Goal: Information Seeking & Learning: Find specific fact

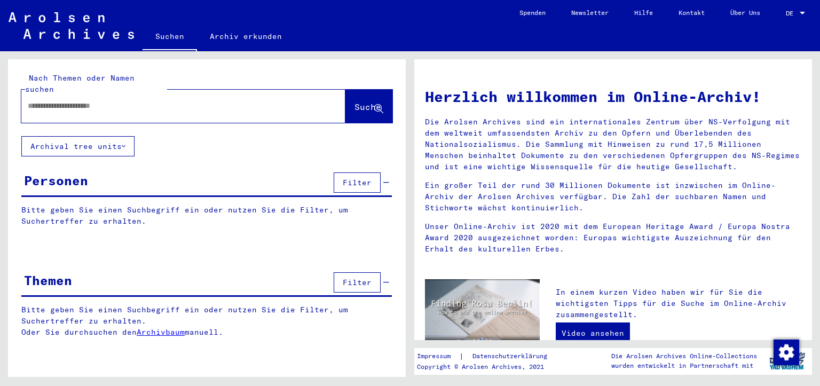
type input "*********"
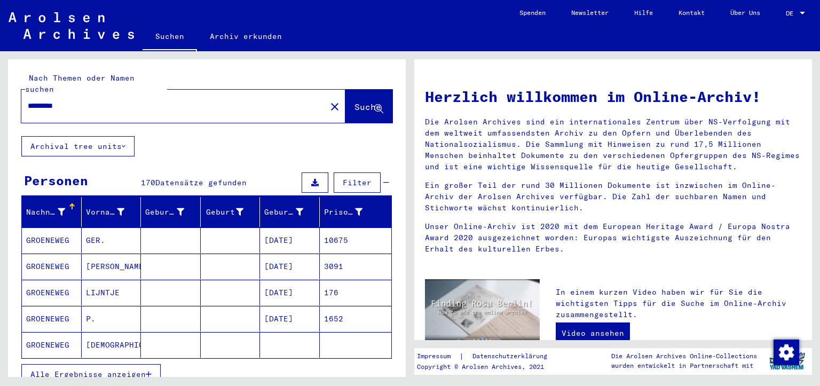
click at [344, 178] on span "Filter" at bounding box center [357, 183] width 29 height 10
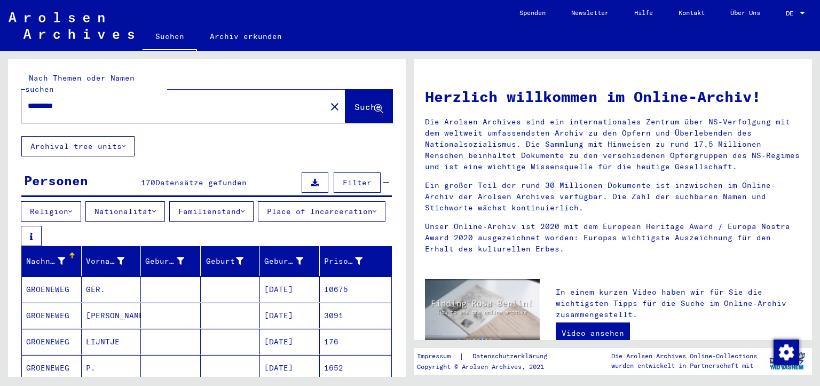
click at [344, 178] on span "Filter" at bounding box center [357, 183] width 29 height 10
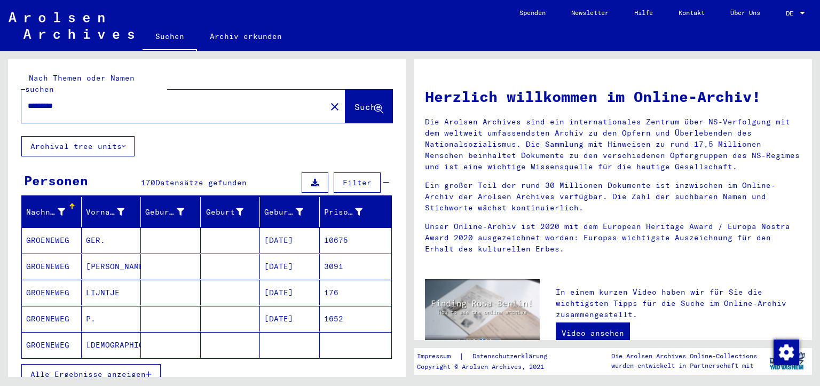
click at [133, 370] on span "Alle Ergebnisse anzeigen" at bounding box center [87, 375] width 115 height 10
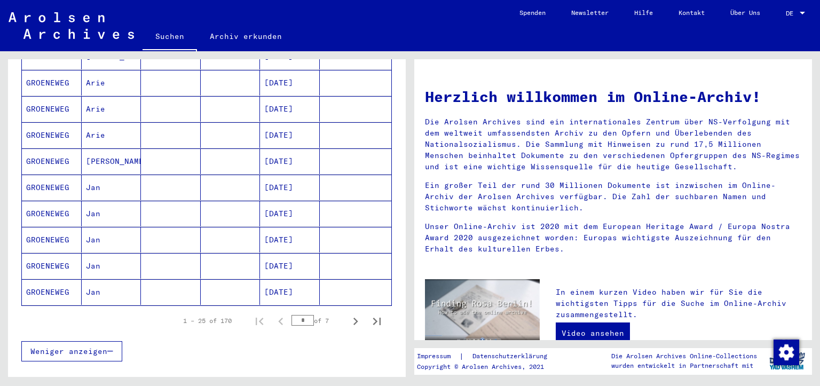
scroll to position [578, 0]
click at [348, 312] on icon "Next page" at bounding box center [355, 319] width 15 height 15
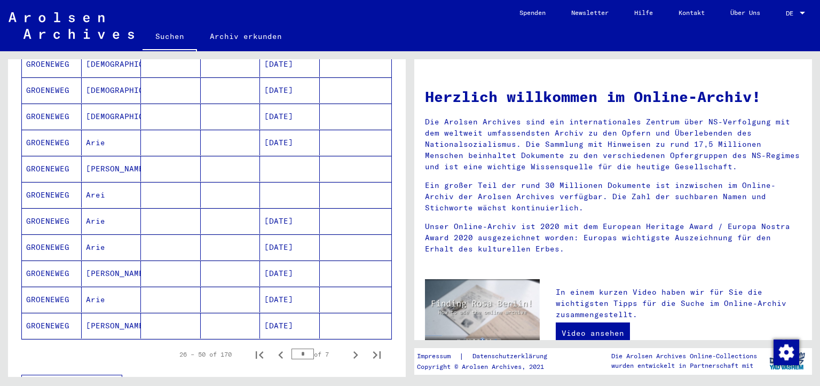
scroll to position [560, 0]
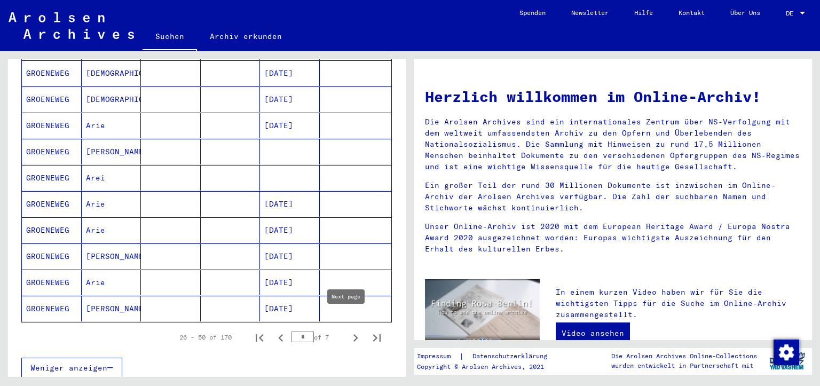
click at [354, 334] on icon "Next page" at bounding box center [356, 337] width 5 height 7
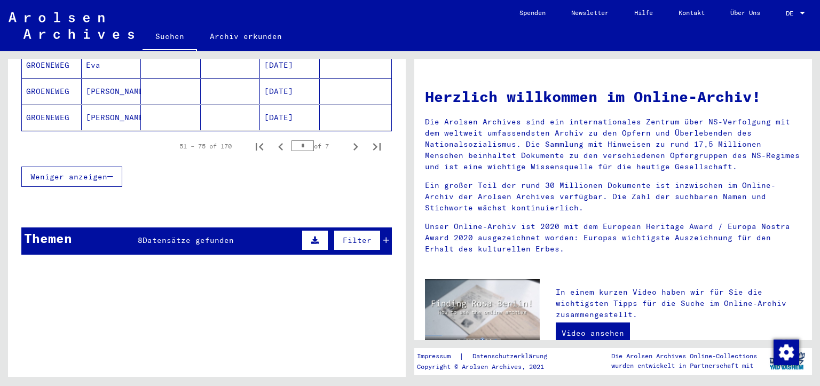
scroll to position [756, 0]
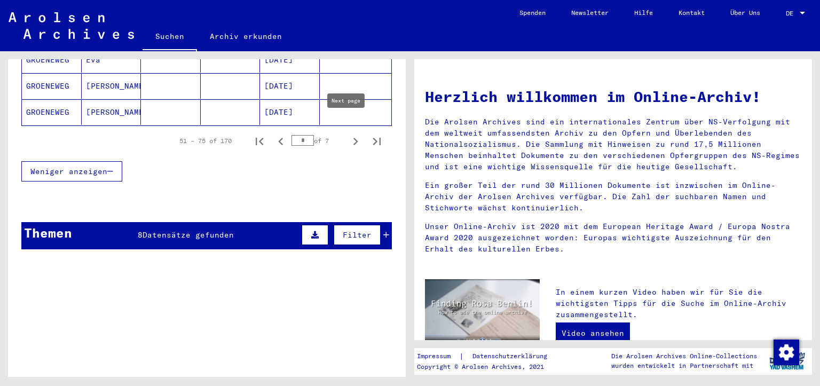
click at [348, 134] on icon "Next page" at bounding box center [355, 141] width 15 height 15
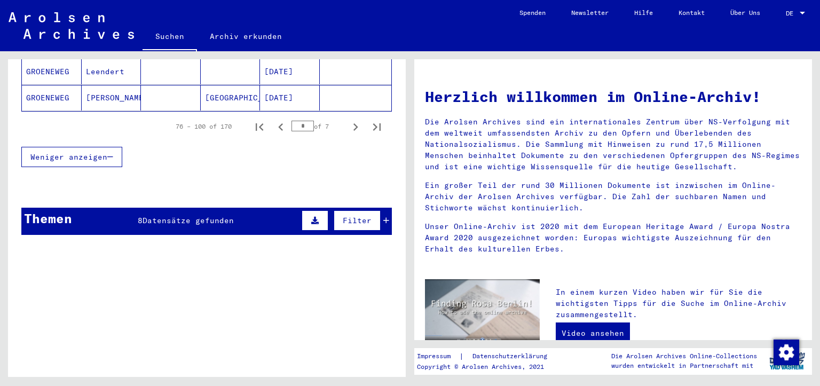
scroll to position [745, 0]
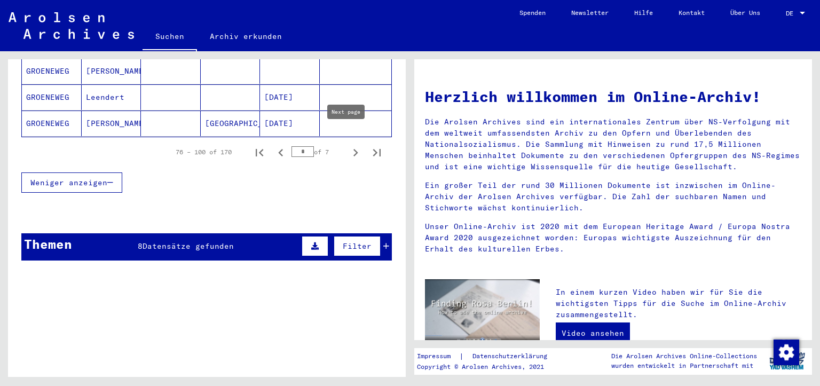
click at [354, 149] on icon "Next page" at bounding box center [356, 152] width 5 height 7
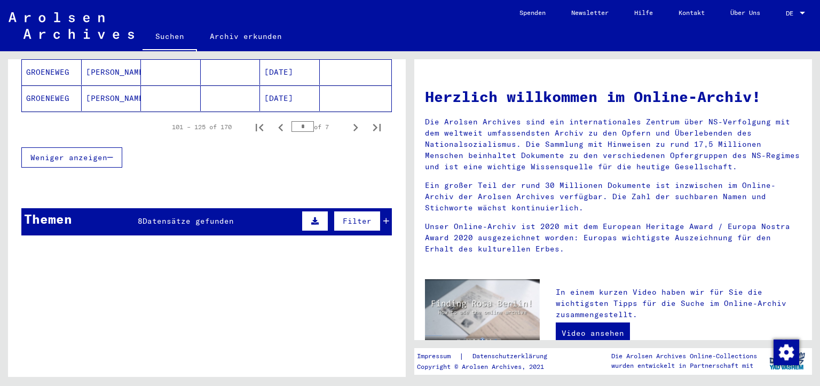
scroll to position [754, 0]
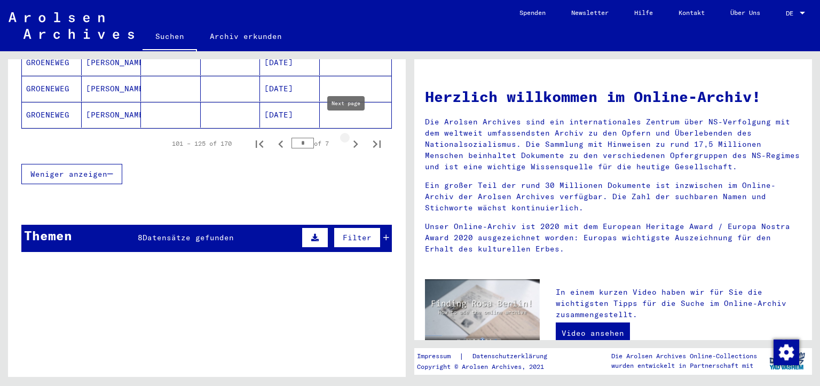
click at [349, 137] on icon "Next page" at bounding box center [355, 144] width 15 height 15
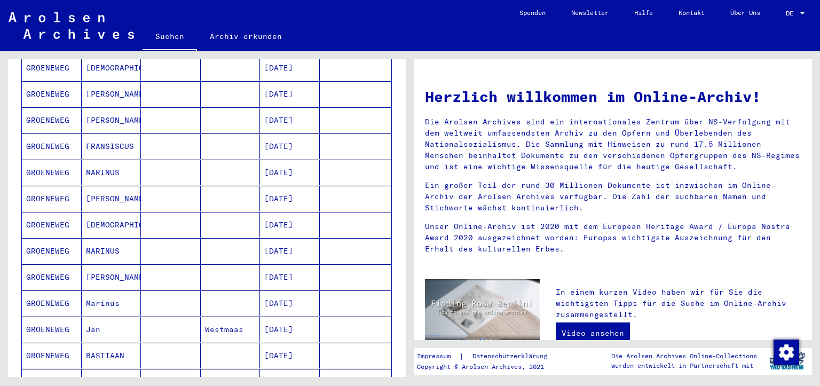
scroll to position [215, 0]
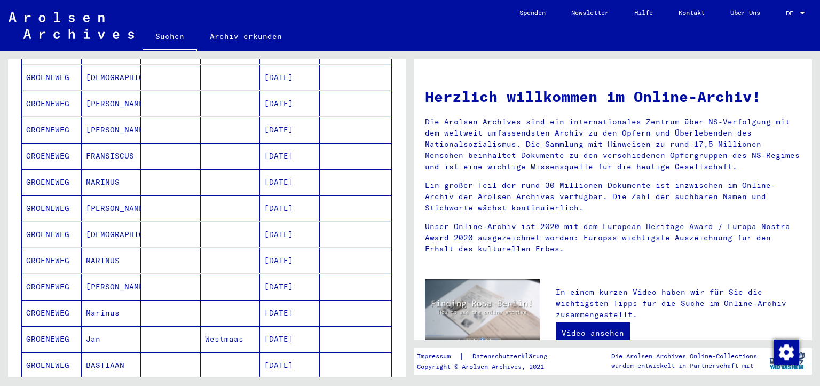
click at [92, 275] on mat-cell "[PERSON_NAME]" at bounding box center [112, 287] width 60 height 26
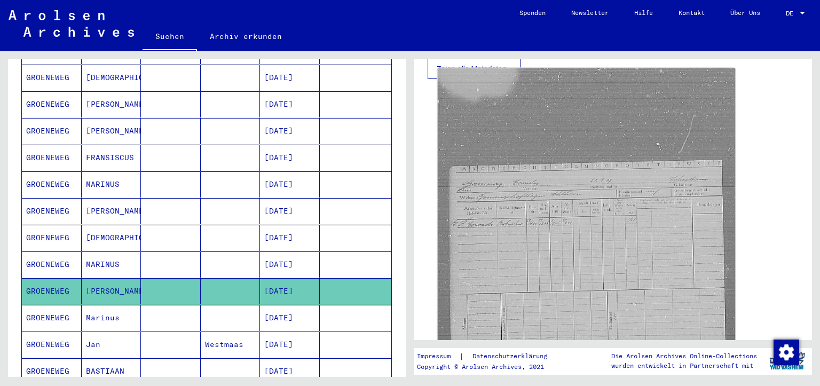
scroll to position [302, 0]
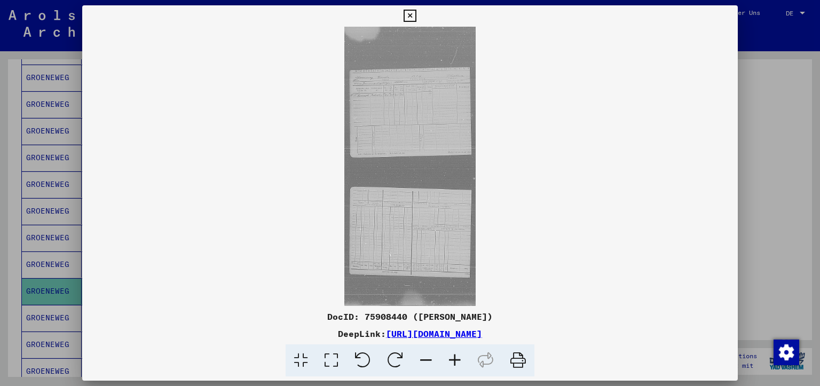
click at [409, 123] on img at bounding box center [410, 166] width 656 height 279
click at [453, 361] on icon at bounding box center [455, 360] width 29 height 33
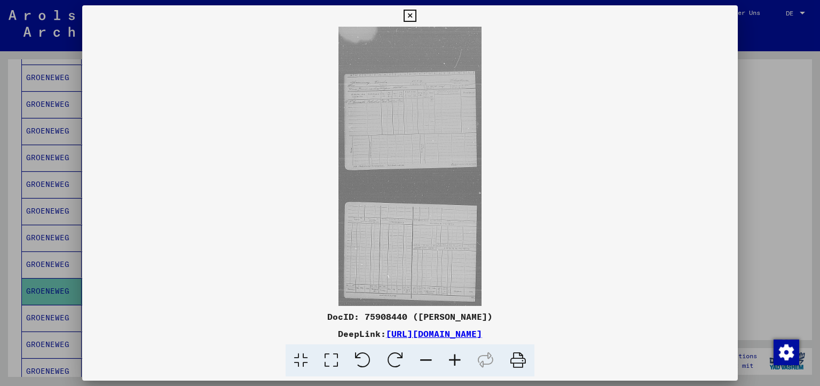
click at [453, 360] on icon at bounding box center [455, 360] width 29 height 33
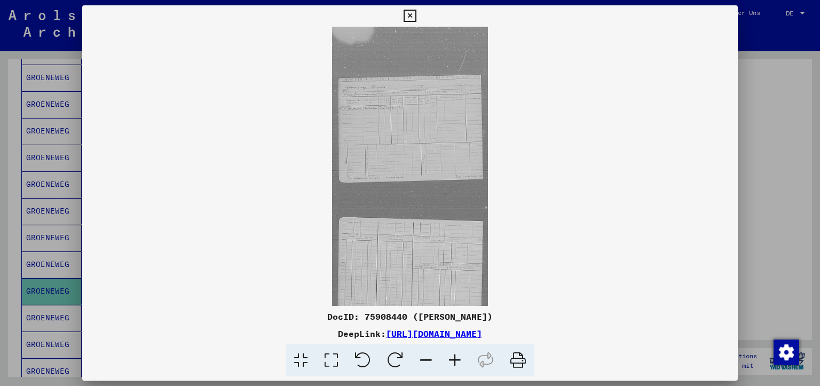
click at [453, 360] on icon at bounding box center [455, 360] width 29 height 33
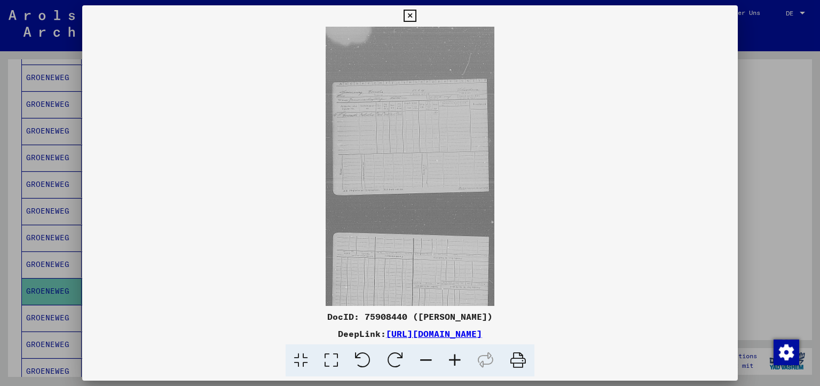
click at [453, 360] on icon at bounding box center [455, 360] width 29 height 33
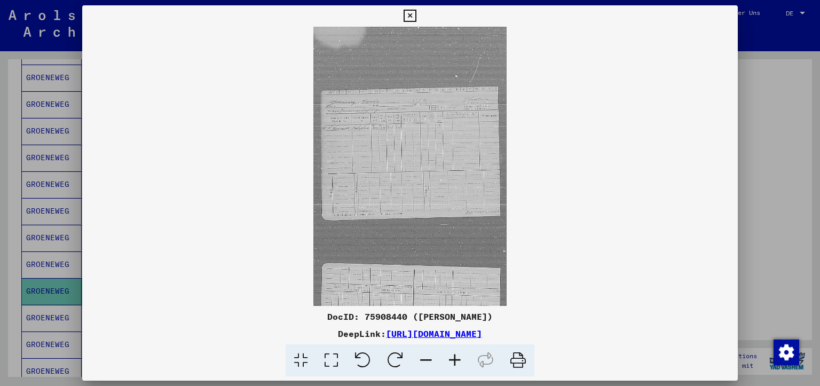
click at [453, 360] on icon at bounding box center [455, 360] width 29 height 33
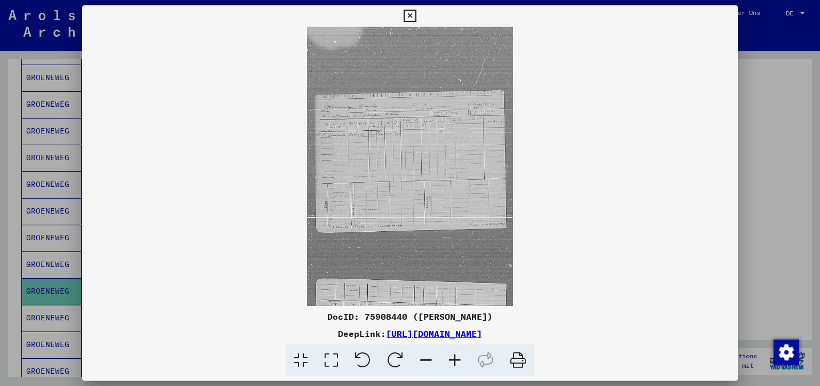
click at [453, 360] on icon at bounding box center [455, 360] width 29 height 33
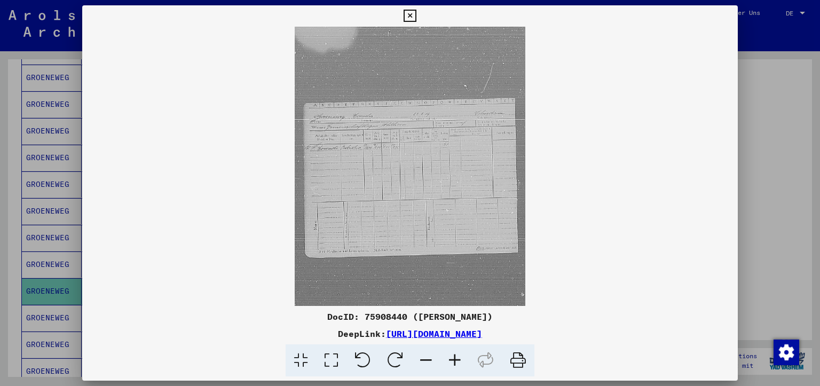
click at [453, 359] on icon at bounding box center [455, 360] width 29 height 33
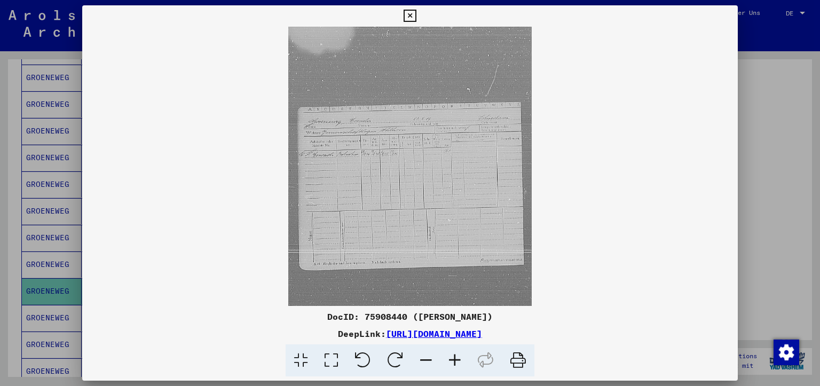
click at [452, 359] on icon at bounding box center [455, 360] width 29 height 33
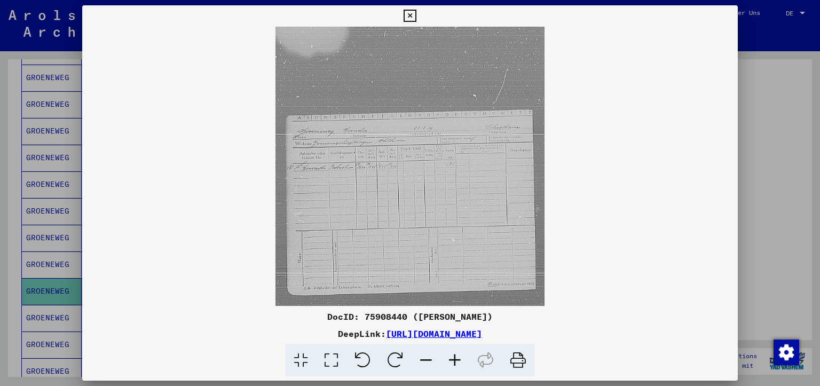
click at [452, 358] on icon at bounding box center [455, 360] width 29 height 33
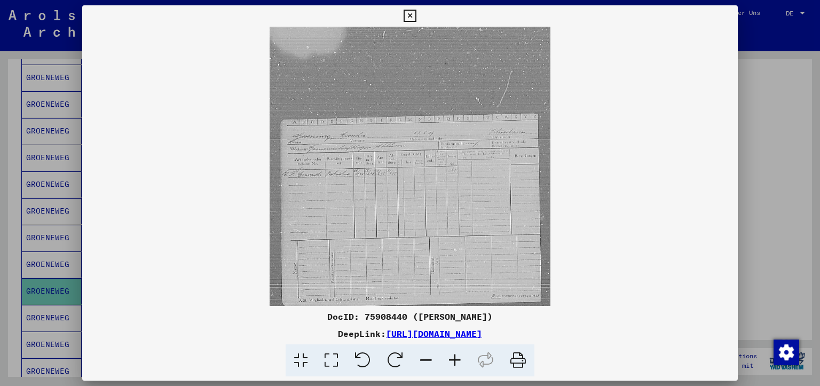
click at [452, 358] on icon at bounding box center [455, 360] width 29 height 33
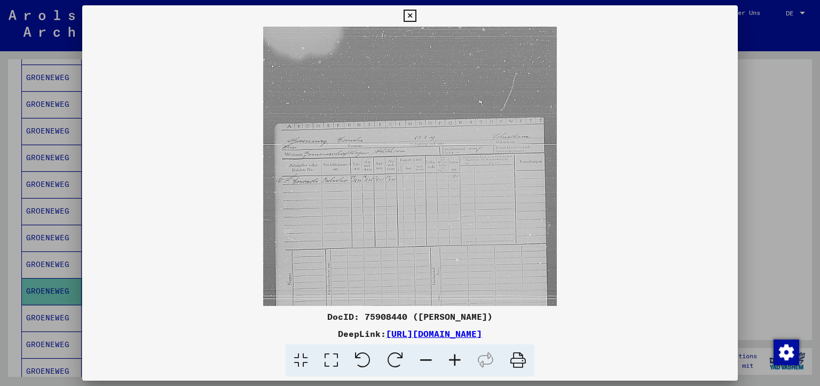
click at [452, 358] on icon at bounding box center [455, 360] width 29 height 33
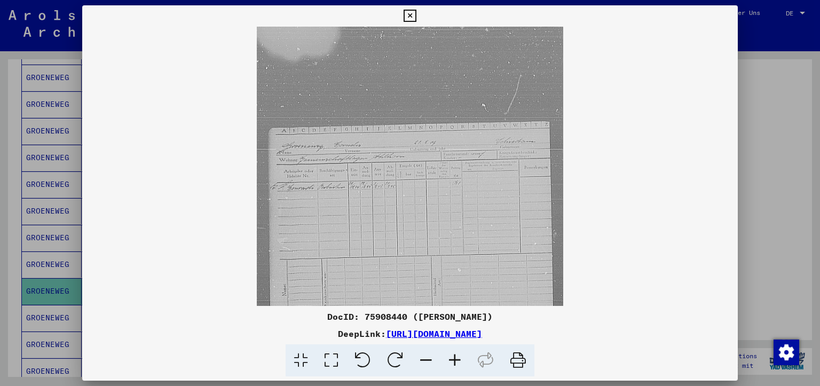
click at [452, 358] on icon at bounding box center [455, 360] width 29 height 33
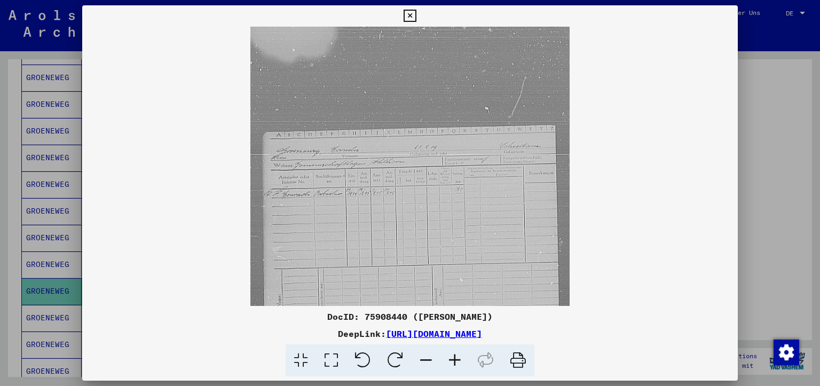
click at [452, 357] on icon at bounding box center [455, 360] width 29 height 33
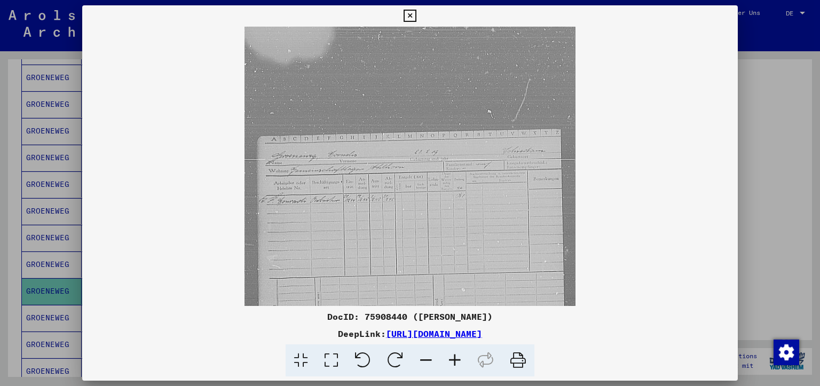
click at [452, 357] on icon at bounding box center [455, 360] width 29 height 33
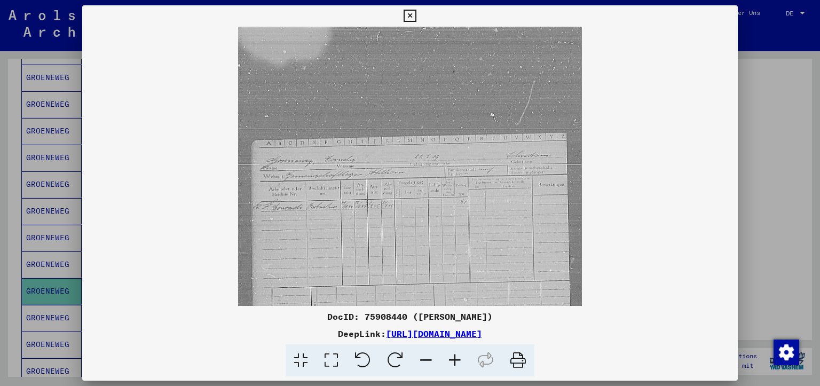
click at [451, 357] on icon at bounding box center [455, 360] width 29 height 33
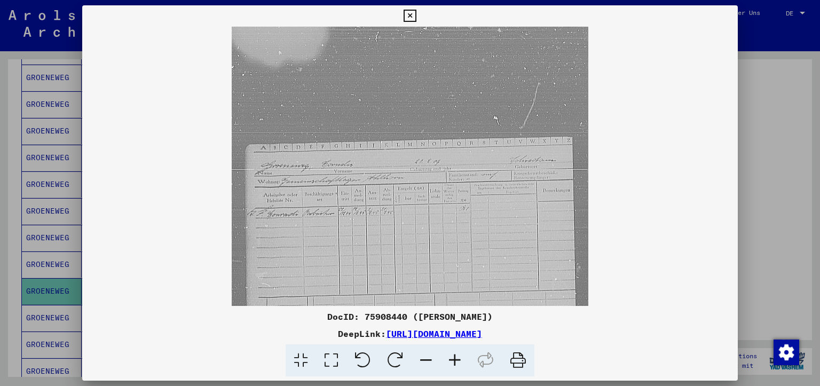
click at [451, 356] on icon at bounding box center [455, 360] width 29 height 33
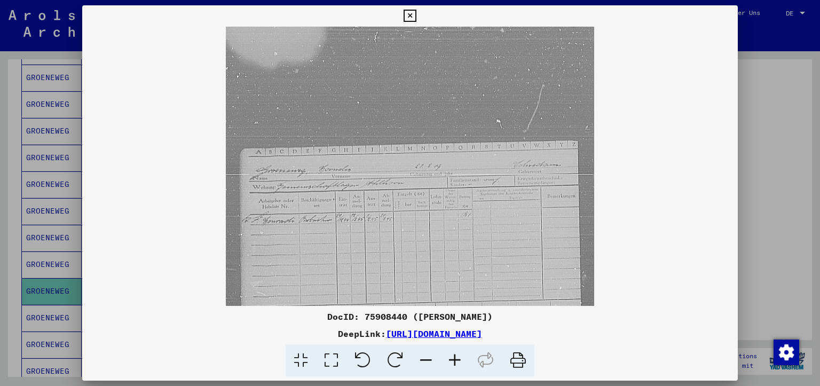
click at [451, 354] on icon at bounding box center [455, 360] width 29 height 33
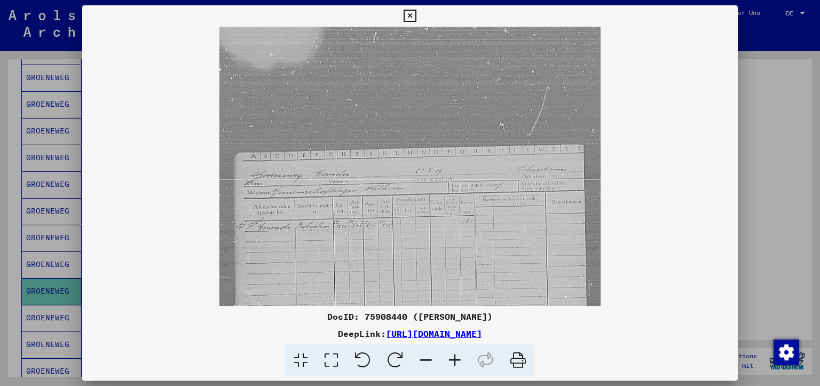
click at [451, 353] on icon at bounding box center [455, 360] width 29 height 33
click at [452, 352] on icon at bounding box center [455, 360] width 29 height 33
click at [416, 13] on icon at bounding box center [410, 16] width 12 height 13
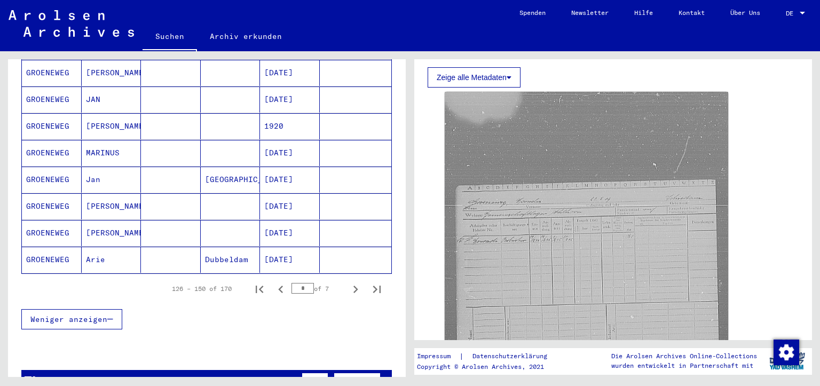
scroll to position [733, 0]
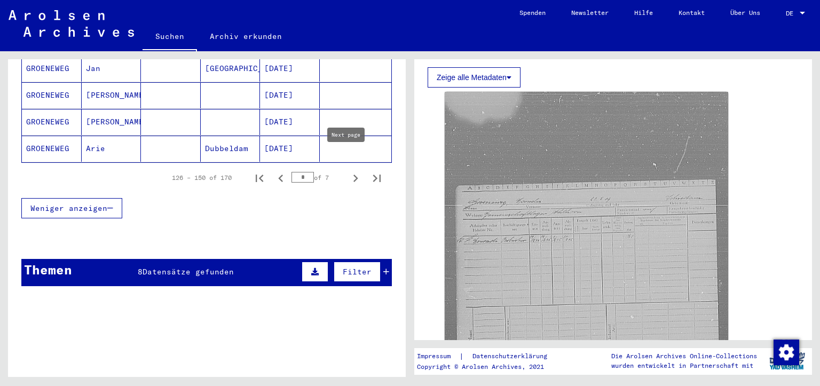
click at [348, 171] on icon "Next page" at bounding box center [355, 178] width 15 height 15
type input "*"
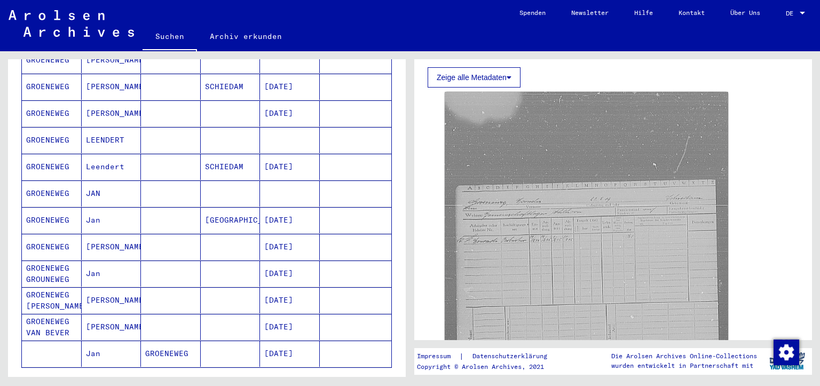
scroll to position [359, 0]
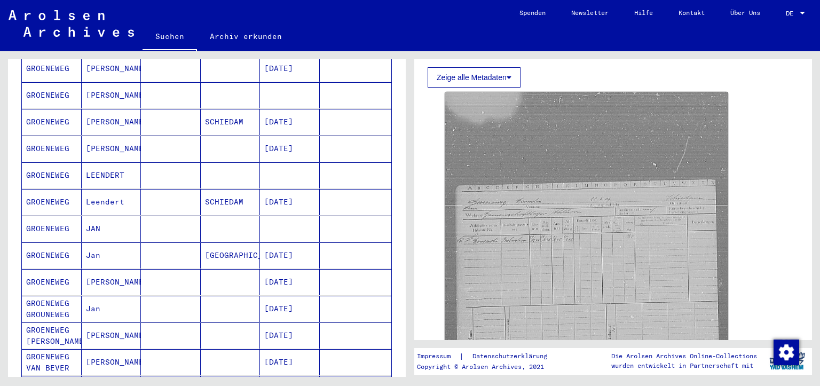
click at [107, 189] on mat-cell "Leendert" at bounding box center [112, 202] width 60 height 26
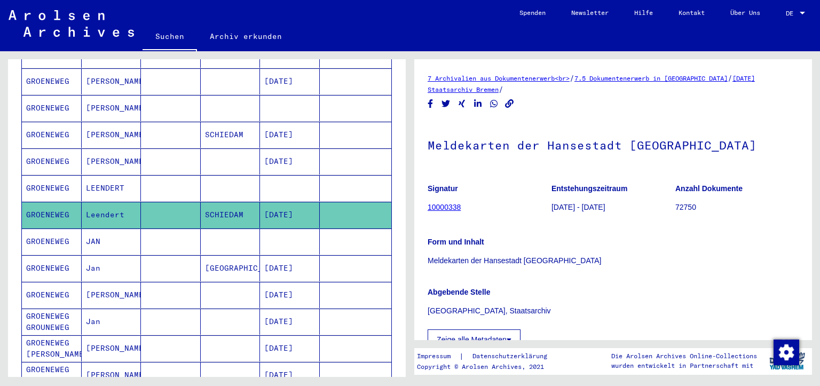
scroll to position [305, 0]
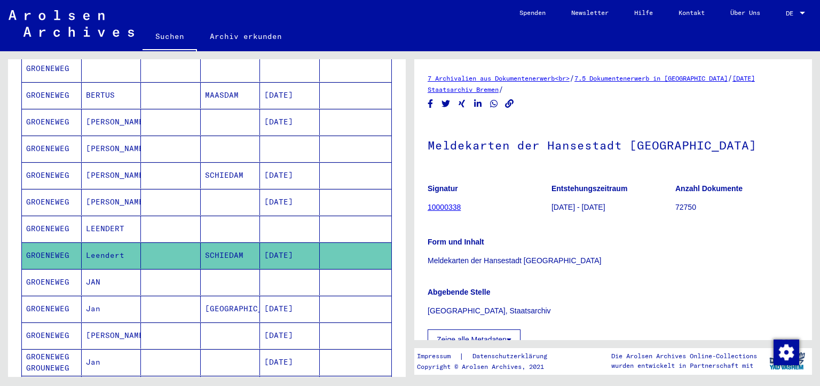
click at [106, 216] on mat-cell "LEENDERT" at bounding box center [112, 229] width 60 height 26
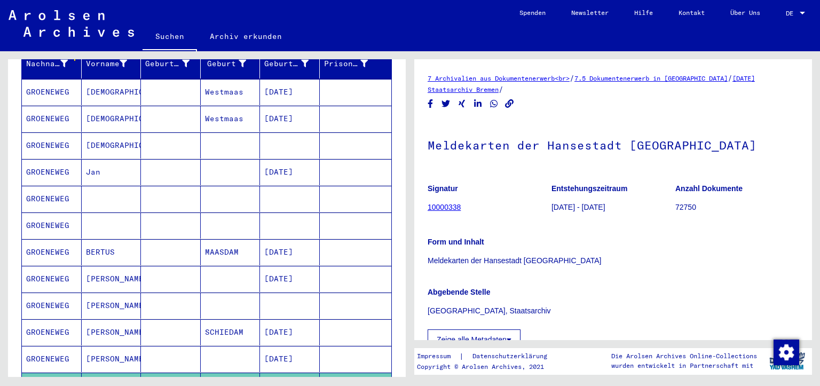
scroll to position [109, 0]
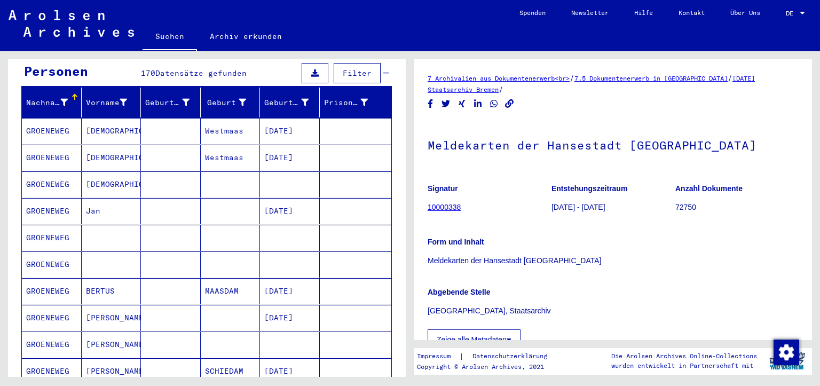
click at [106, 225] on mat-cell at bounding box center [112, 238] width 60 height 26
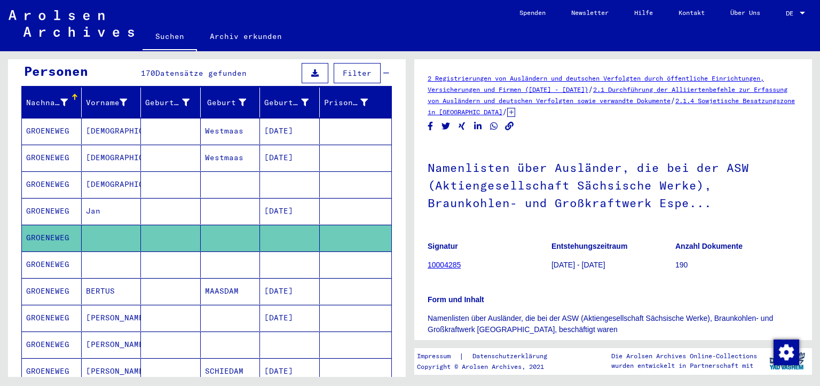
click at [171, 252] on mat-cell at bounding box center [171, 265] width 60 height 26
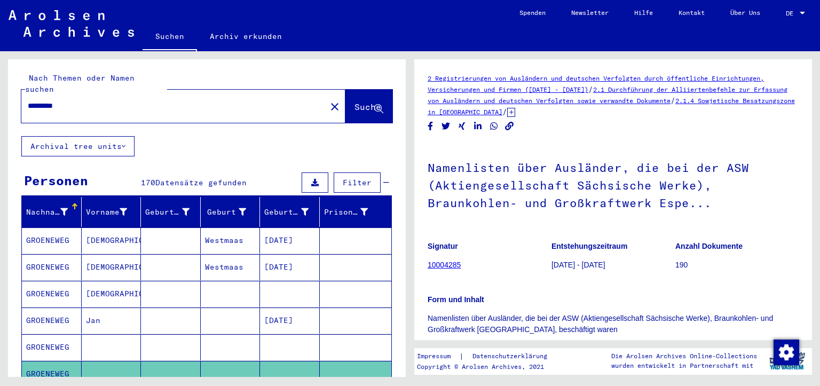
drag, startPoint x: 101, startPoint y: 97, endPoint x: 0, endPoint y: 83, distance: 101.9
click at [0, 88] on div "Nach Themen oder Namen suchen ********* close Suche Archival tree units Persone…" at bounding box center [205, 214] width 410 height 326
type input "*"
type input "**********"
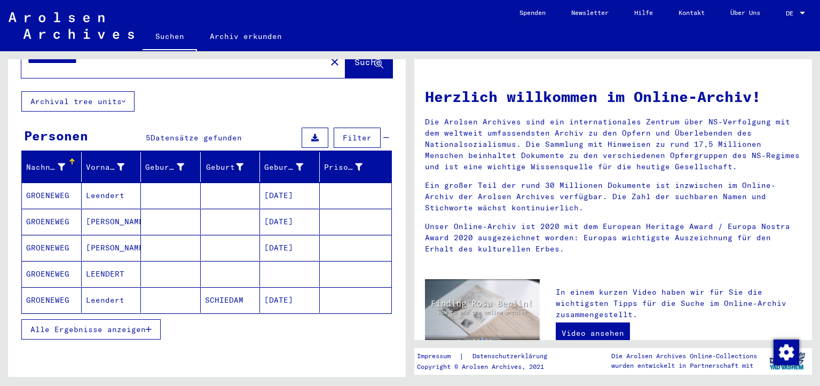
scroll to position [53, 0]
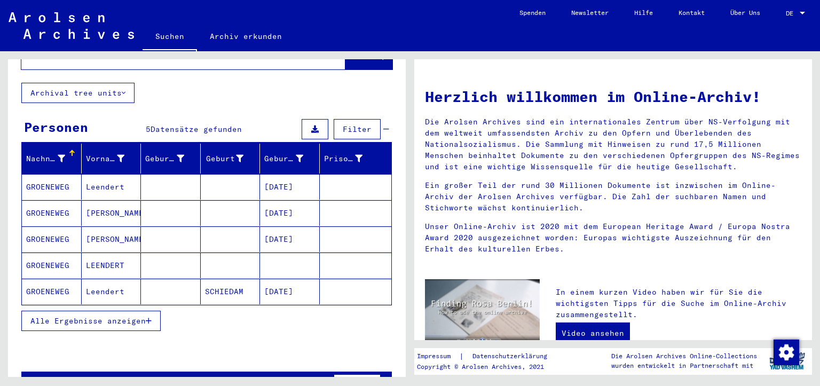
click at [128, 316] on span "Alle Ergebnisse anzeigen" at bounding box center [87, 321] width 115 height 10
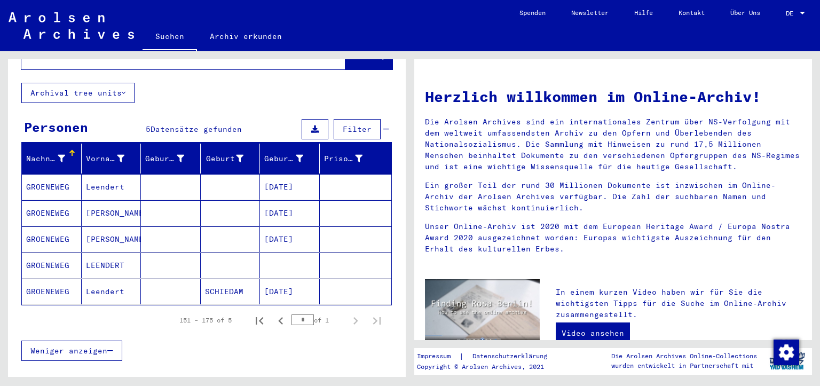
drag, startPoint x: 347, startPoint y: 310, endPoint x: 315, endPoint y: 309, distance: 31.5
click at [354, 317] on icon "Next page" at bounding box center [356, 320] width 5 height 7
click at [278, 317] on icon "Previous page" at bounding box center [280, 320] width 5 height 7
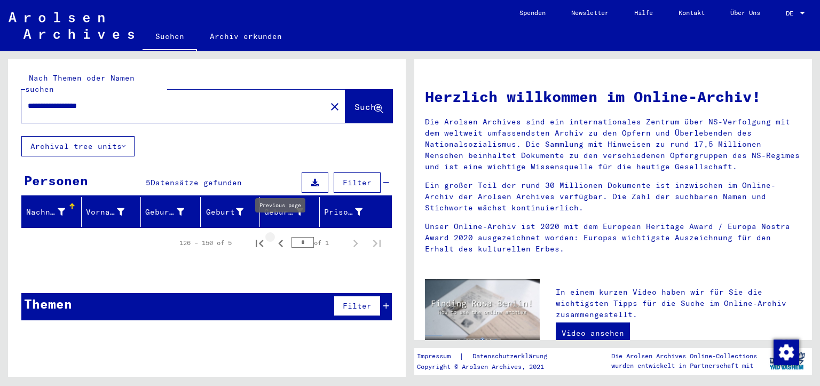
click at [281, 236] on icon "Previous page" at bounding box center [280, 243] width 15 height 15
type input "*"
drag, startPoint x: 134, startPoint y: 91, endPoint x: 179, endPoint y: 89, distance: 46.0
click at [134, 100] on input "**********" at bounding box center [171, 105] width 286 height 11
click at [355, 101] on span "Suche" at bounding box center [368, 106] width 27 height 11
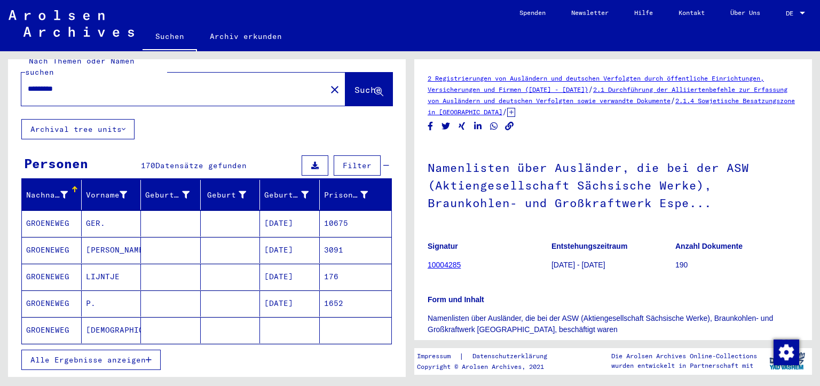
scroll to position [71, 0]
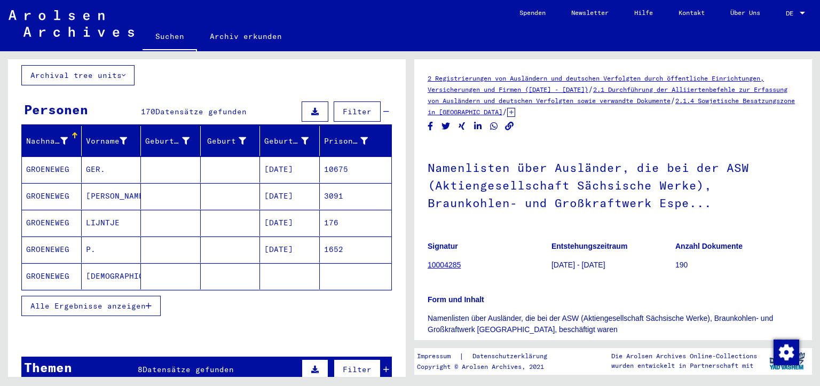
click at [132, 301] on span "Alle Ergebnisse anzeigen" at bounding box center [87, 306] width 115 height 10
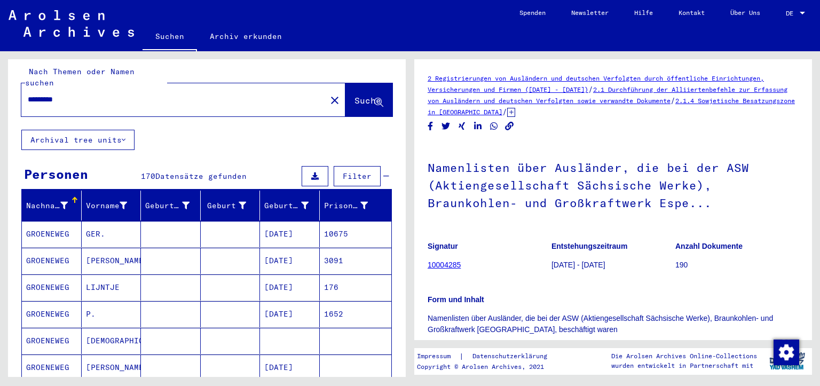
scroll to position [0, 0]
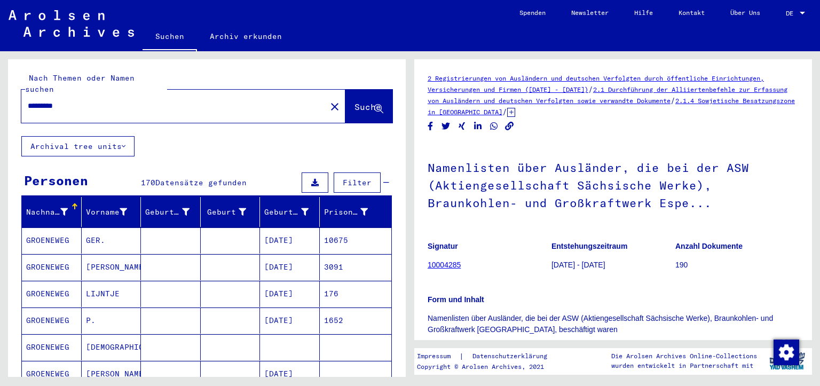
drag, startPoint x: 105, startPoint y: 92, endPoint x: 0, endPoint y: 84, distance: 105.5
click at [0, 88] on div "Nach Themen oder Namen suchen ********* close Suche Archival tree units Persone…" at bounding box center [205, 214] width 410 height 326
type input "**********"
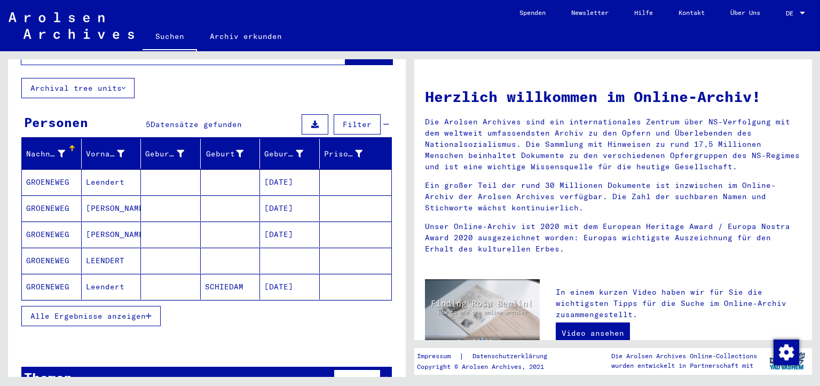
scroll to position [73, 0]
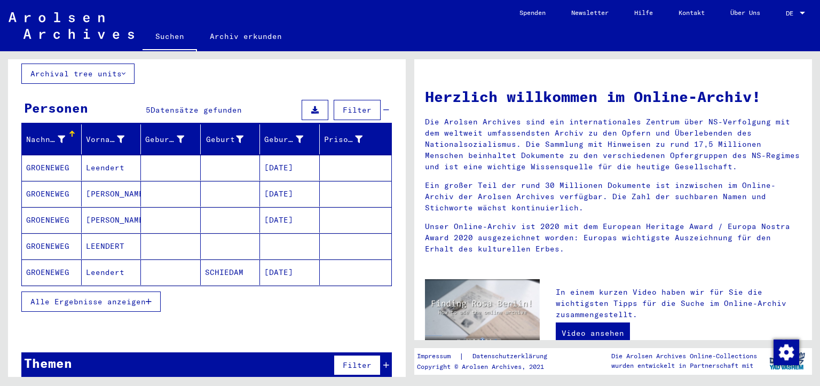
click at [142, 297] on span "Alle Ergebnisse anzeigen" at bounding box center [87, 302] width 115 height 10
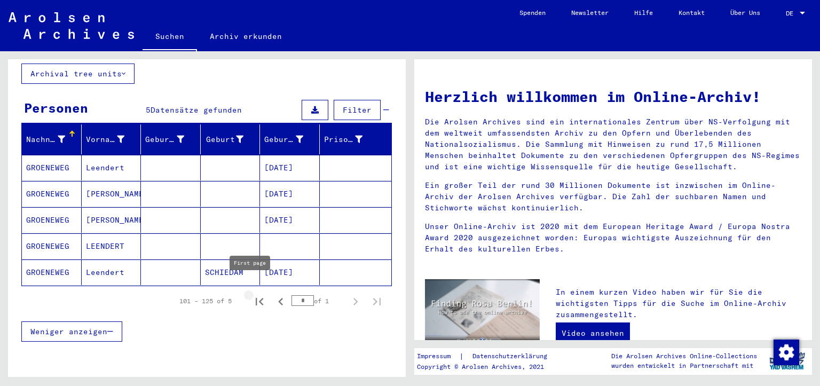
drag, startPoint x: 258, startPoint y: 293, endPoint x: 253, endPoint y: 292, distance: 6.0
click at [256, 293] on button "First page" at bounding box center [259, 301] width 21 height 21
type input "*"
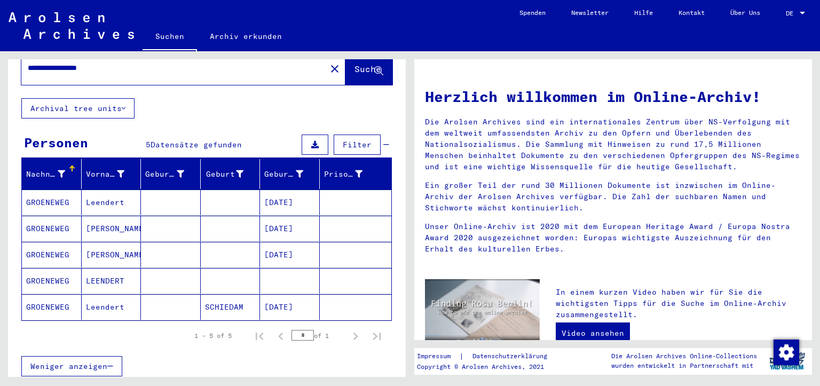
scroll to position [37, 0]
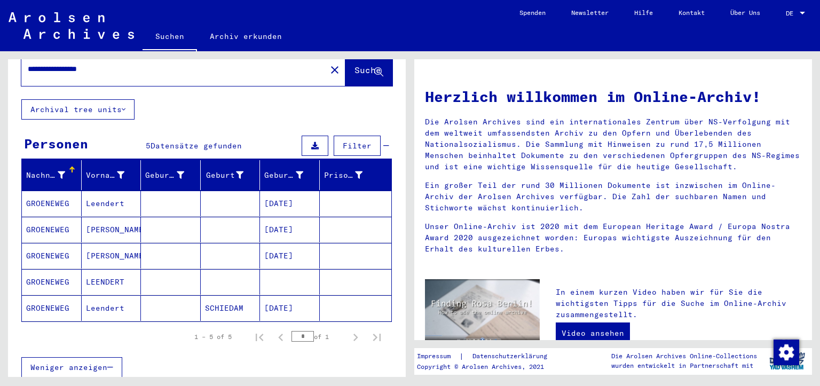
click at [285, 296] on mat-cell "[DATE]" at bounding box center [290, 308] width 60 height 26
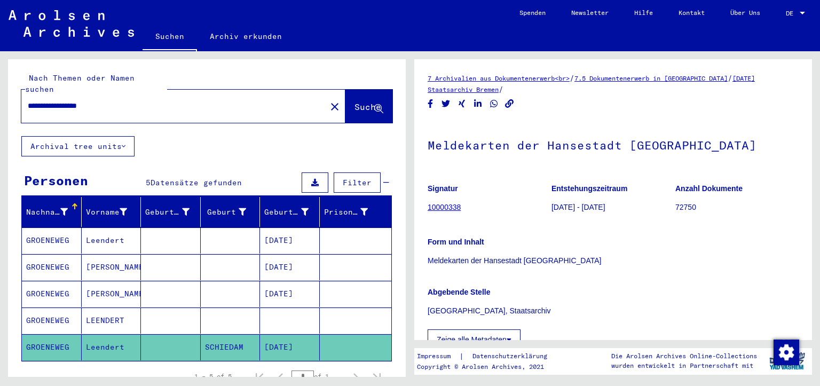
drag, startPoint x: 75, startPoint y: 99, endPoint x: 15, endPoint y: 99, distance: 60.3
click at [15, 99] on div "**********" at bounding box center [207, 97] width 398 height 77
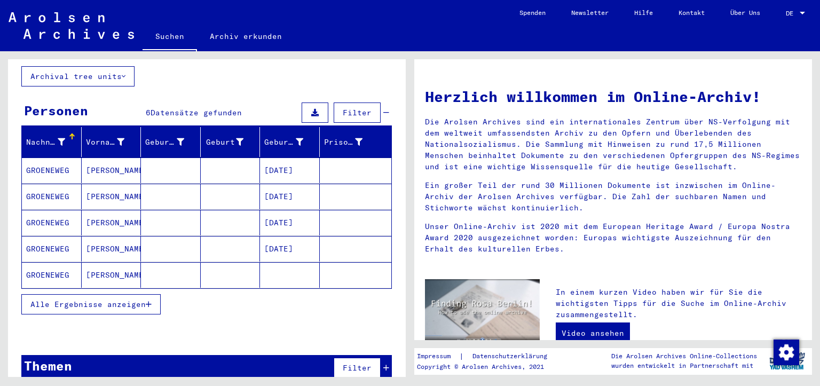
scroll to position [71, 0]
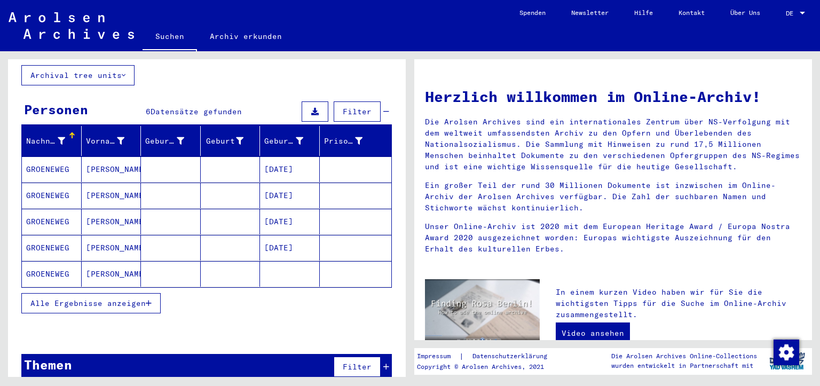
click at [92, 261] on mat-cell "[PERSON_NAME]" at bounding box center [112, 274] width 60 height 26
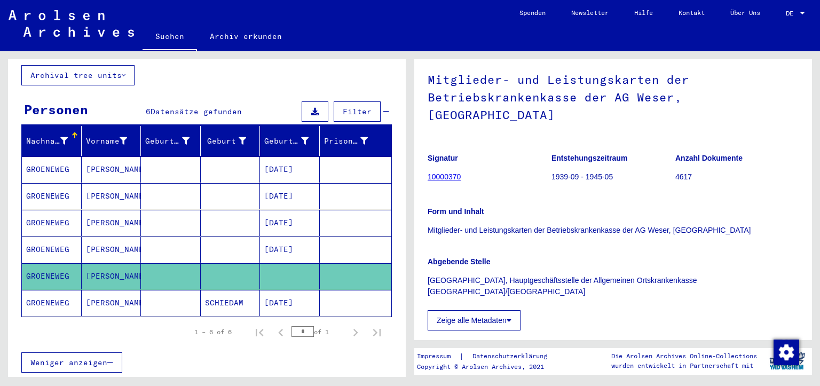
scroll to position [89, 0]
click at [506, 310] on button "Zeige alle Metadaten" at bounding box center [474, 320] width 93 height 20
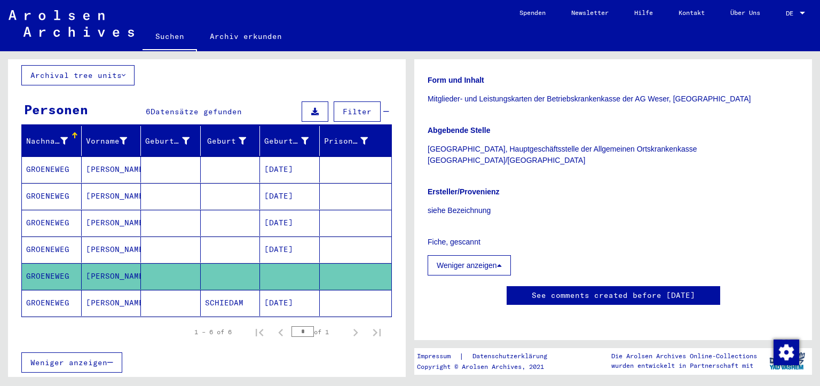
scroll to position [529, 0]
click at [249, 290] on mat-cell "SCHIEDAM" at bounding box center [231, 303] width 60 height 26
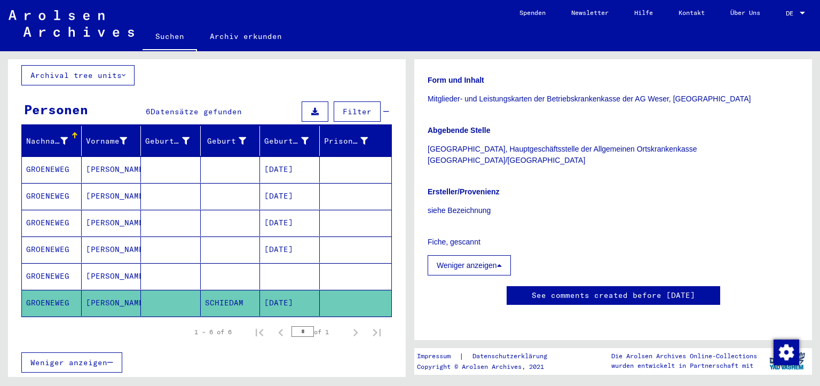
click at [114, 237] on mat-cell "[PERSON_NAME]" at bounding box center [112, 250] width 60 height 26
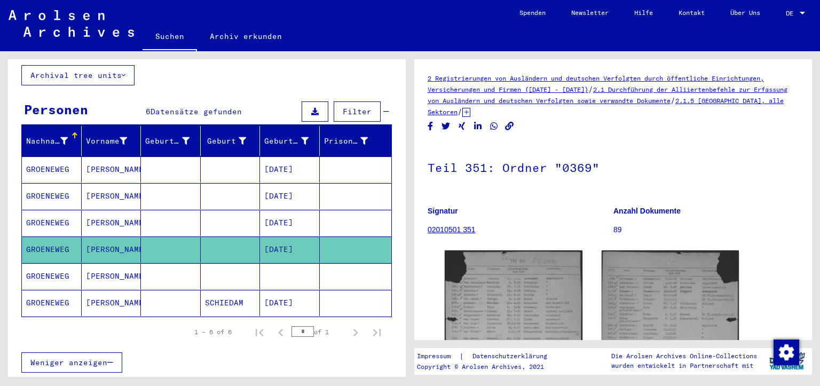
click at [132, 290] on mat-cell "[PERSON_NAME]" at bounding box center [112, 303] width 60 height 26
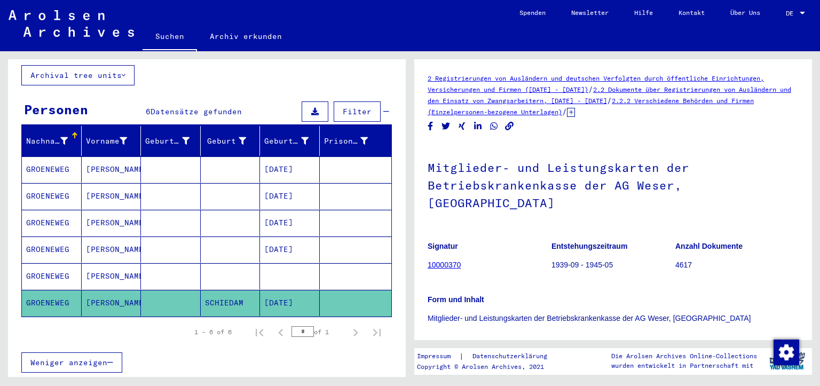
click at [163, 263] on mat-cell at bounding box center [171, 276] width 60 height 26
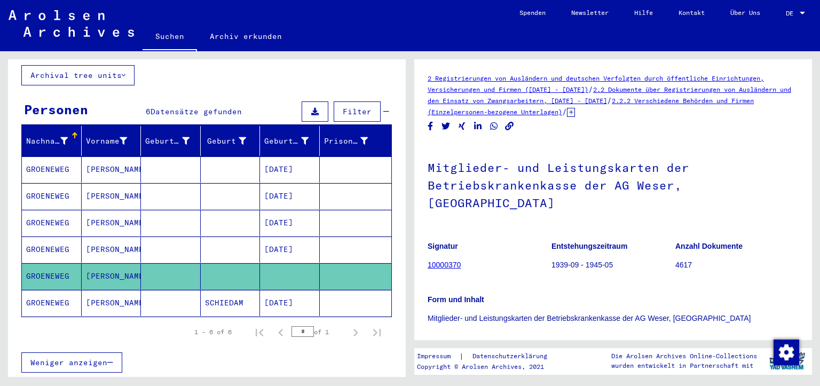
click at [158, 290] on mat-cell at bounding box center [171, 303] width 60 height 26
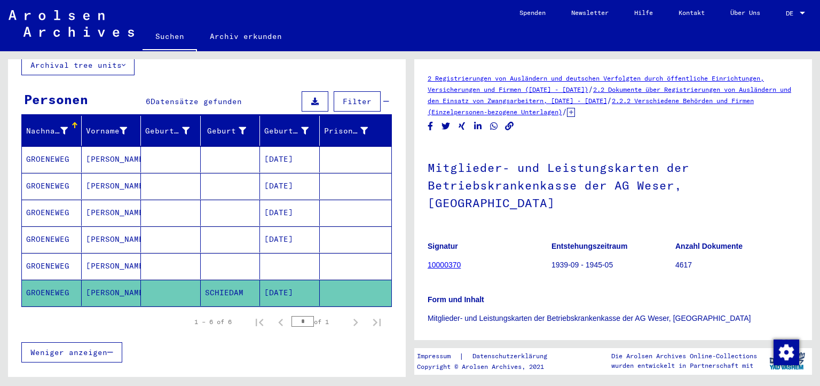
scroll to position [131, 0]
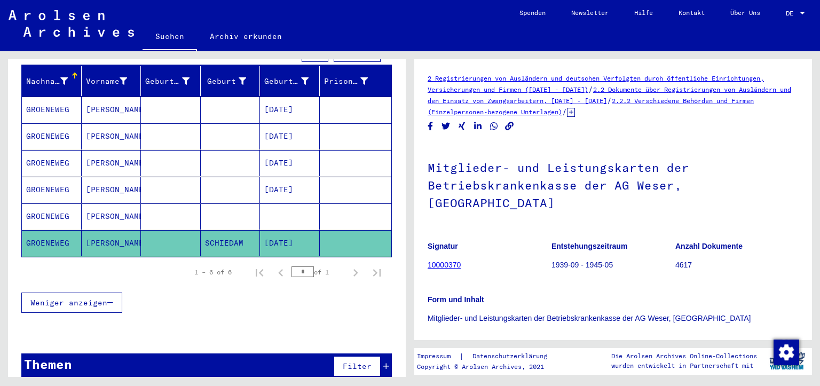
click at [349, 362] on span "Filter" at bounding box center [357, 367] width 29 height 10
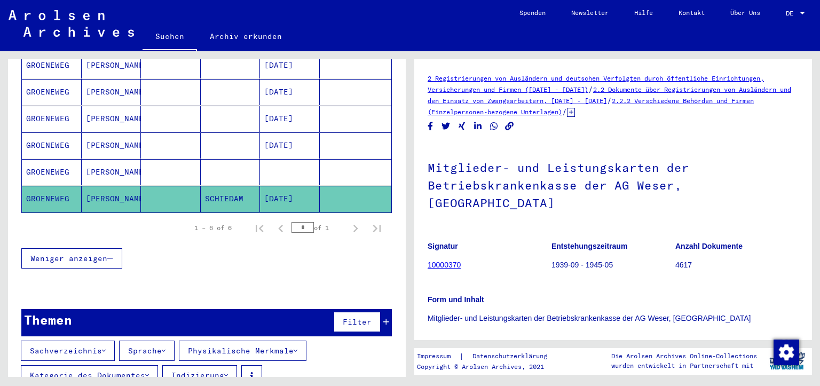
scroll to position [184, 0]
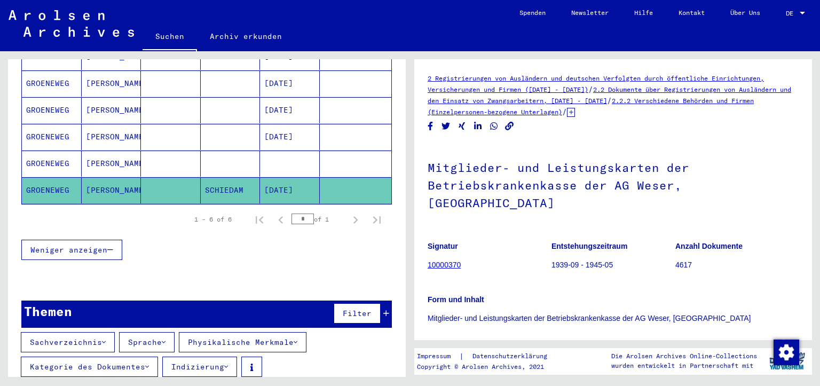
click at [222, 357] on button "Indizierung" at bounding box center [199, 367] width 75 height 20
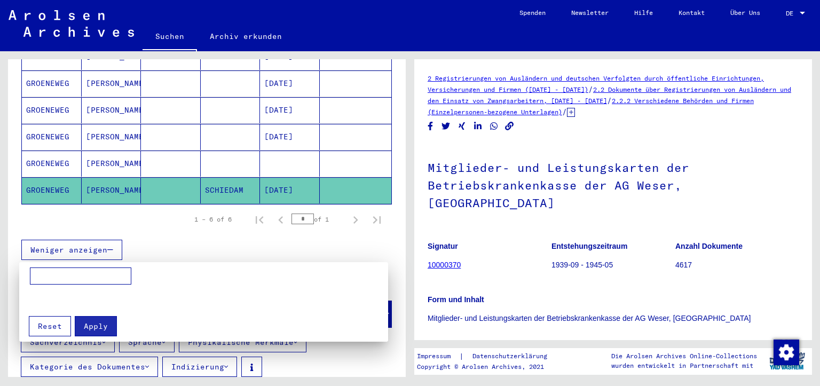
click at [793, 11] on div at bounding box center [410, 193] width 820 height 386
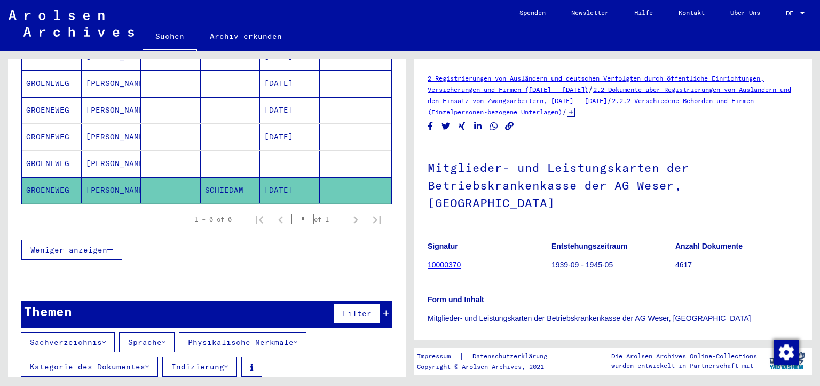
click at [794, 12] on span "DE" at bounding box center [792, 13] width 12 height 7
click at [785, 21] on span "English" at bounding box center [776, 19] width 26 height 8
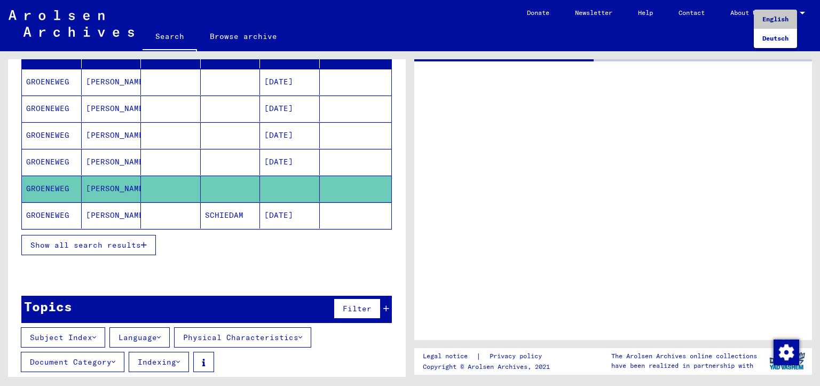
type input "********"
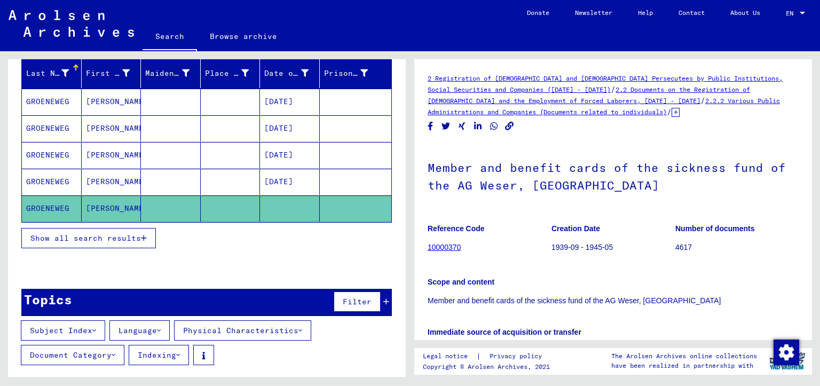
scroll to position [75, 0]
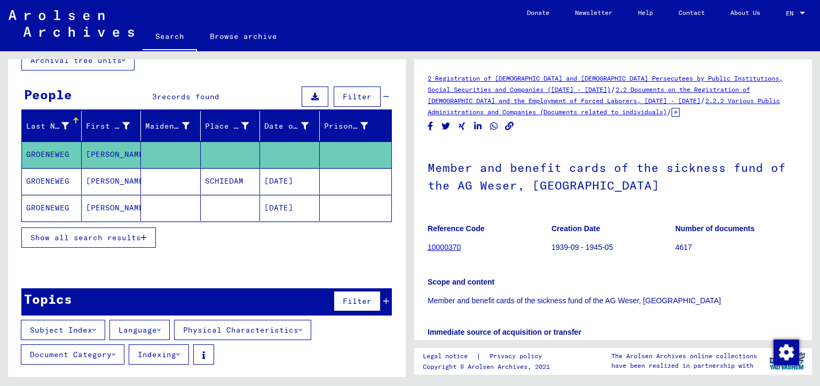
click at [172, 358] on button "Indexing" at bounding box center [159, 354] width 60 height 20
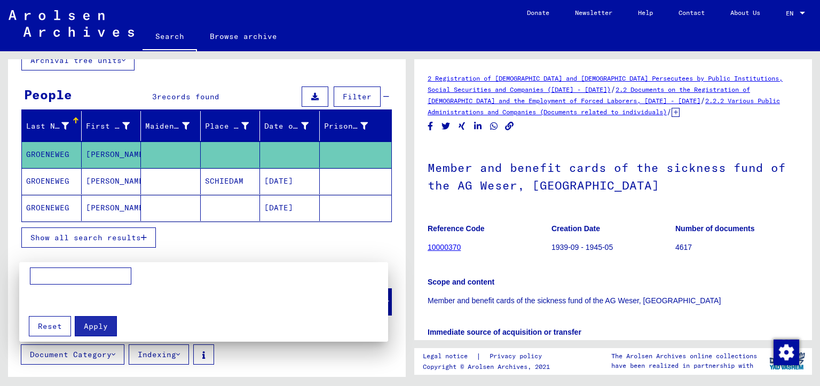
click at [66, 268] on input at bounding box center [80, 276] width 101 height 17
paste input "********"
type input "********"
click at [87, 322] on span "Apply" at bounding box center [96, 327] width 24 height 10
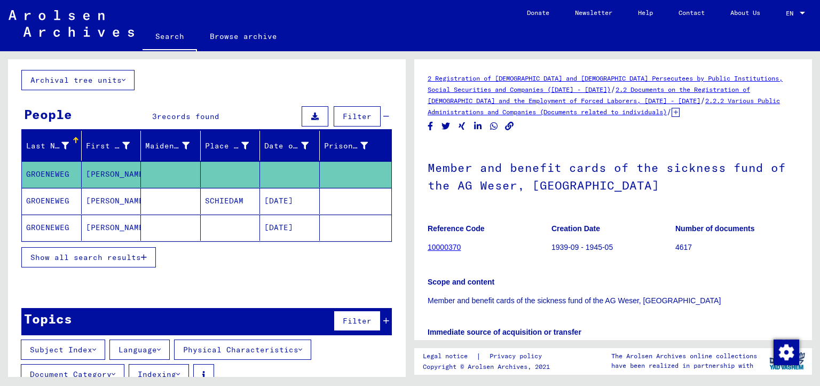
scroll to position [0, 0]
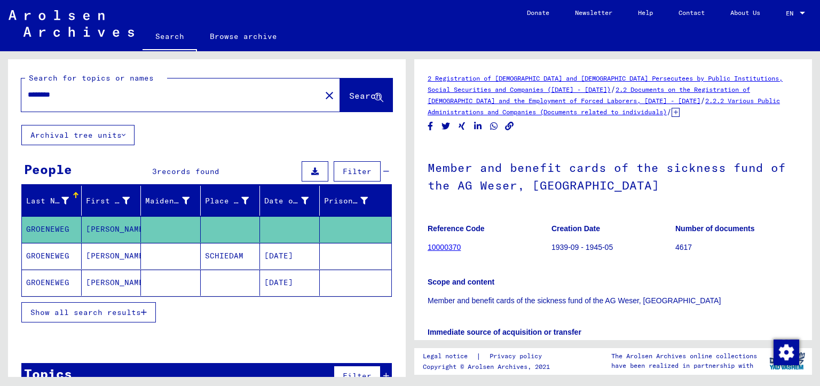
click at [131, 259] on mat-cell "[PERSON_NAME]" at bounding box center [112, 256] width 60 height 26
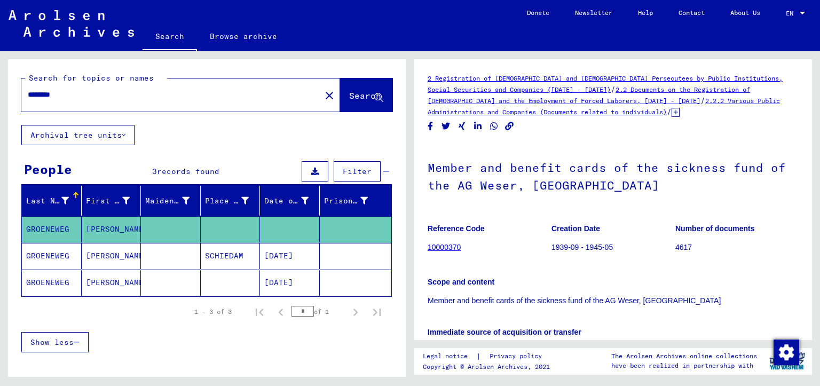
click at [128, 283] on mat-cell "[PERSON_NAME]" at bounding box center [112, 283] width 60 height 26
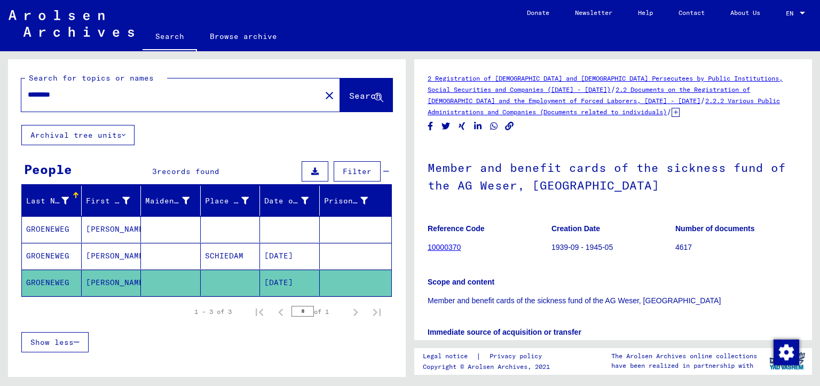
click at [122, 257] on mat-cell "[PERSON_NAME]" at bounding box center [112, 256] width 60 height 26
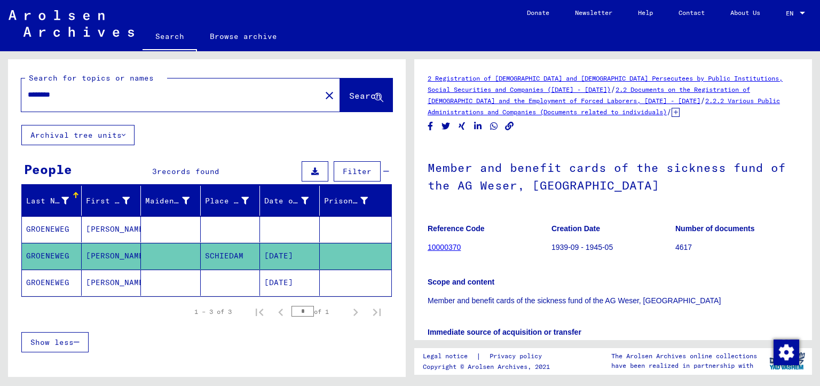
click at [129, 230] on mat-cell "[PERSON_NAME]" at bounding box center [112, 229] width 60 height 26
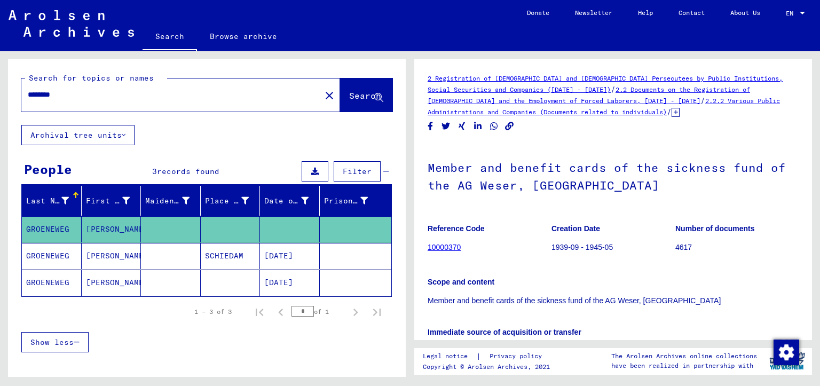
drag, startPoint x: 105, startPoint y: 93, endPoint x: 0, endPoint y: 93, distance: 105.2
click at [0, 93] on div "Search for topics or names ******** close Search Archival tree units People 3 r…" at bounding box center [205, 214] width 410 height 326
paste input "text"
click at [351, 90] on span "Search" at bounding box center [365, 95] width 32 height 11
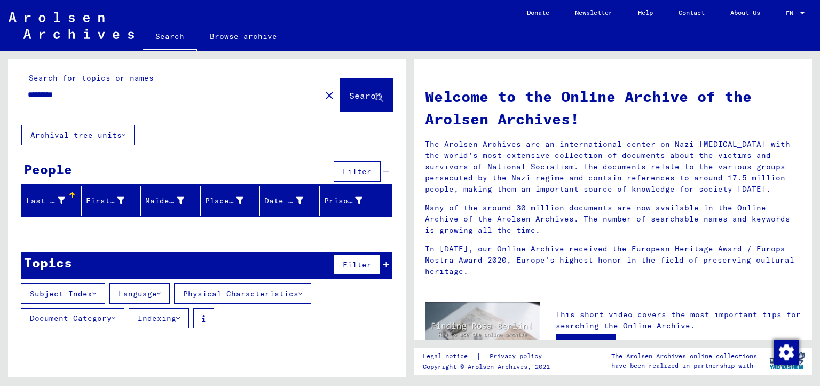
click at [178, 317] on button "Indexing" at bounding box center [159, 318] width 60 height 20
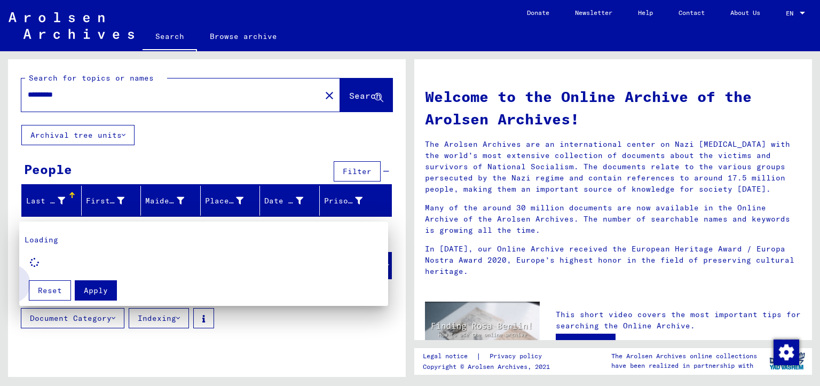
click at [43, 288] on span "Reset" at bounding box center [50, 291] width 24 height 10
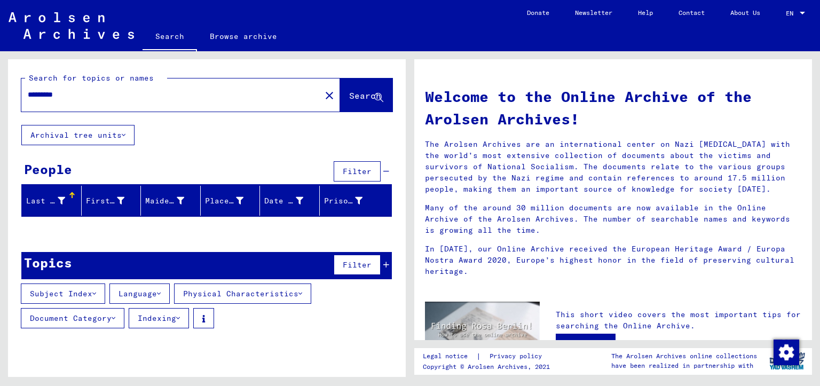
click at [203, 169] on div "People Filter" at bounding box center [206, 172] width 371 height 27
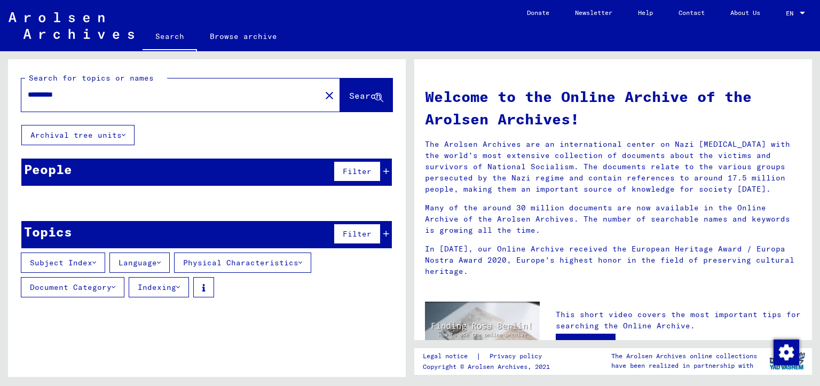
click at [271, 198] on div "Date of Birth" at bounding box center [283, 200] width 39 height 11
click at [364, 175] on button "Filter" at bounding box center [357, 171] width 47 height 20
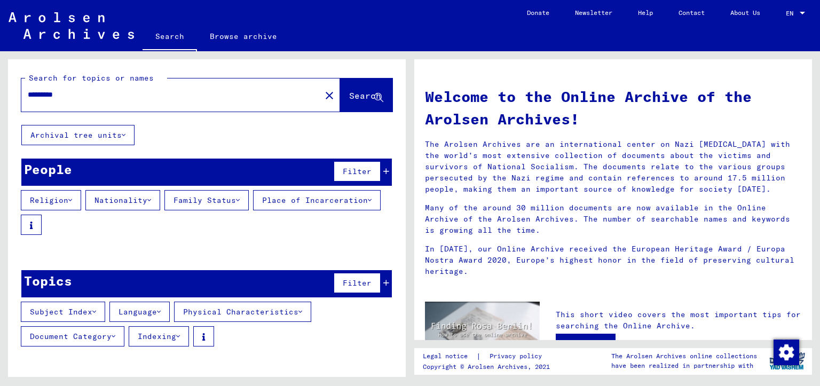
drag, startPoint x: 89, startPoint y: 97, endPoint x: 4, endPoint y: 81, distance: 86.4
click at [0, 92] on div "Search for topics or names ******** close Search Archival tree units People Fil…" at bounding box center [205, 214] width 410 height 326
type input "*********"
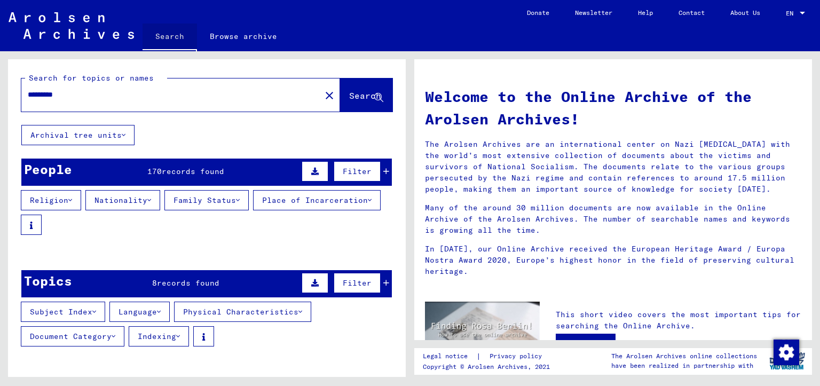
click at [171, 37] on link "Search" at bounding box center [170, 37] width 54 height 28
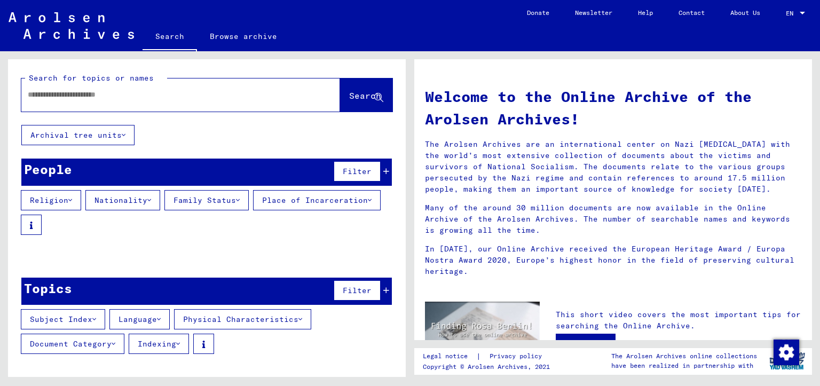
click at [213, 84] on div at bounding box center [164, 95] width 287 height 24
click at [209, 88] on div at bounding box center [164, 95] width 287 height 24
click at [107, 97] on input "text" at bounding box center [168, 94] width 280 height 11
type input "*********"
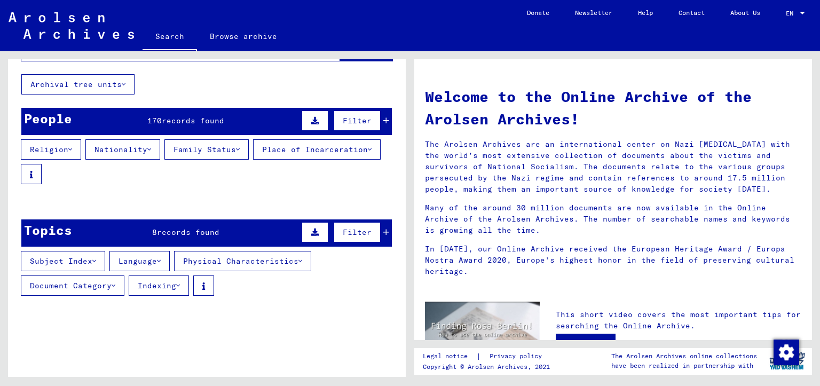
scroll to position [49, 0]
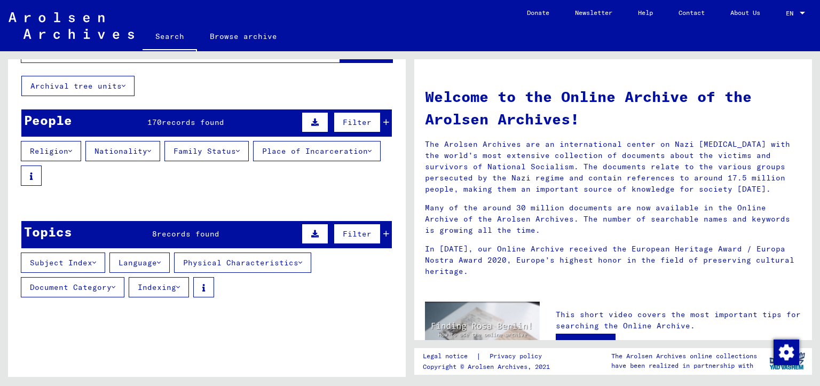
click at [180, 291] on icon at bounding box center [178, 287] width 4 height 7
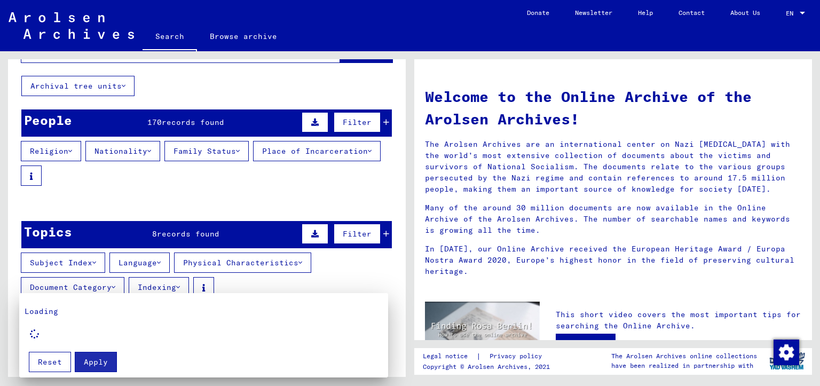
click at [180, 285] on div at bounding box center [410, 193] width 820 height 386
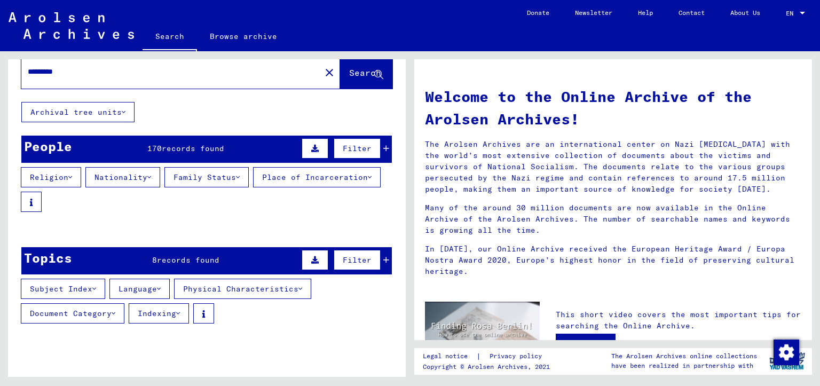
scroll to position [0, 0]
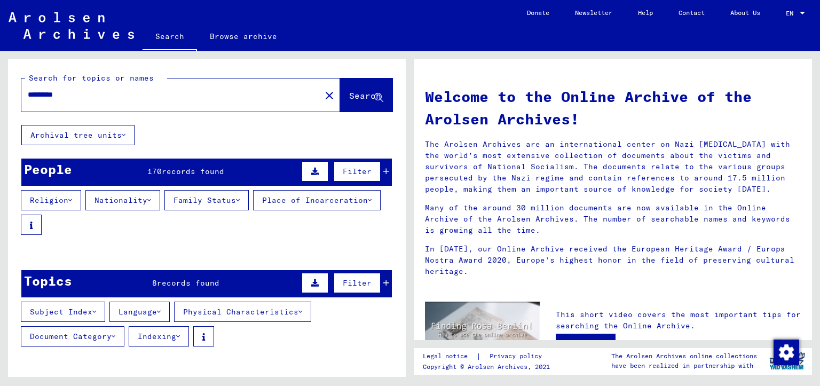
click at [162, 164] on div "People 170 records found Filter" at bounding box center [206, 172] width 371 height 27
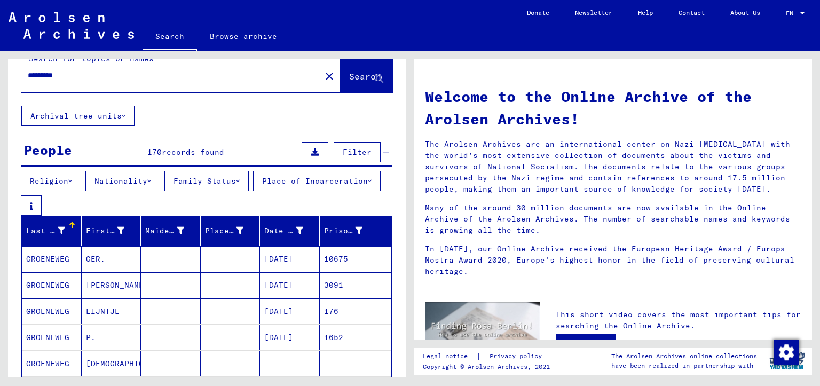
scroll to position [107, 0]
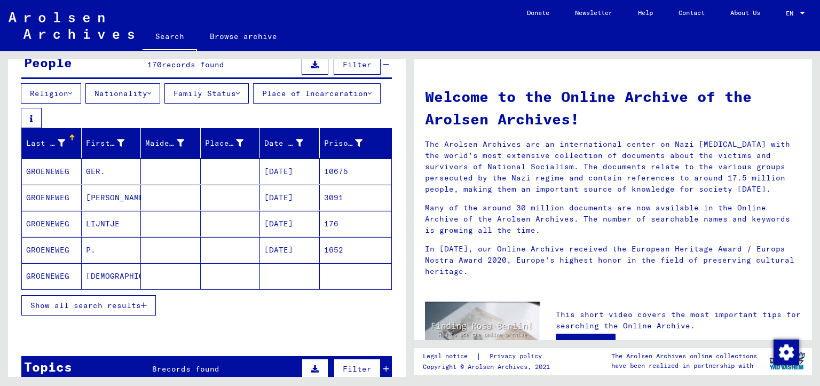
click at [113, 309] on span "Show all search results" at bounding box center [85, 306] width 111 height 10
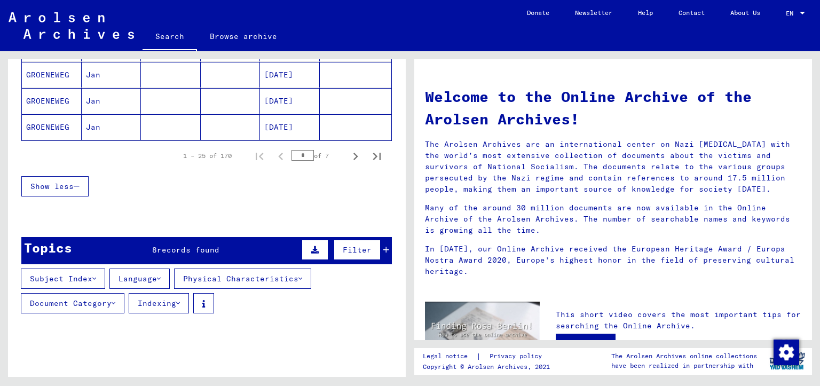
scroll to position [783, 0]
